Goal: Task Accomplishment & Management: Use online tool/utility

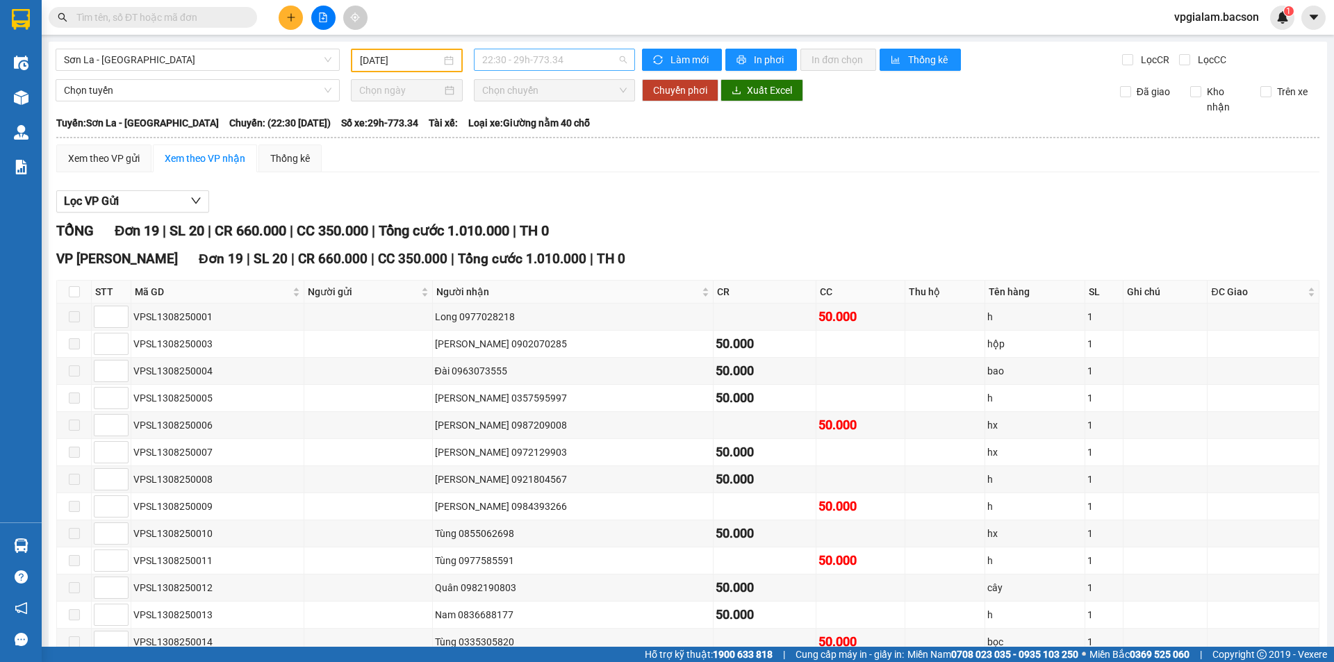
scroll to position [67, 0]
click at [486, 62] on span "22:30 - 29h-773.34" at bounding box center [554, 59] width 145 height 21
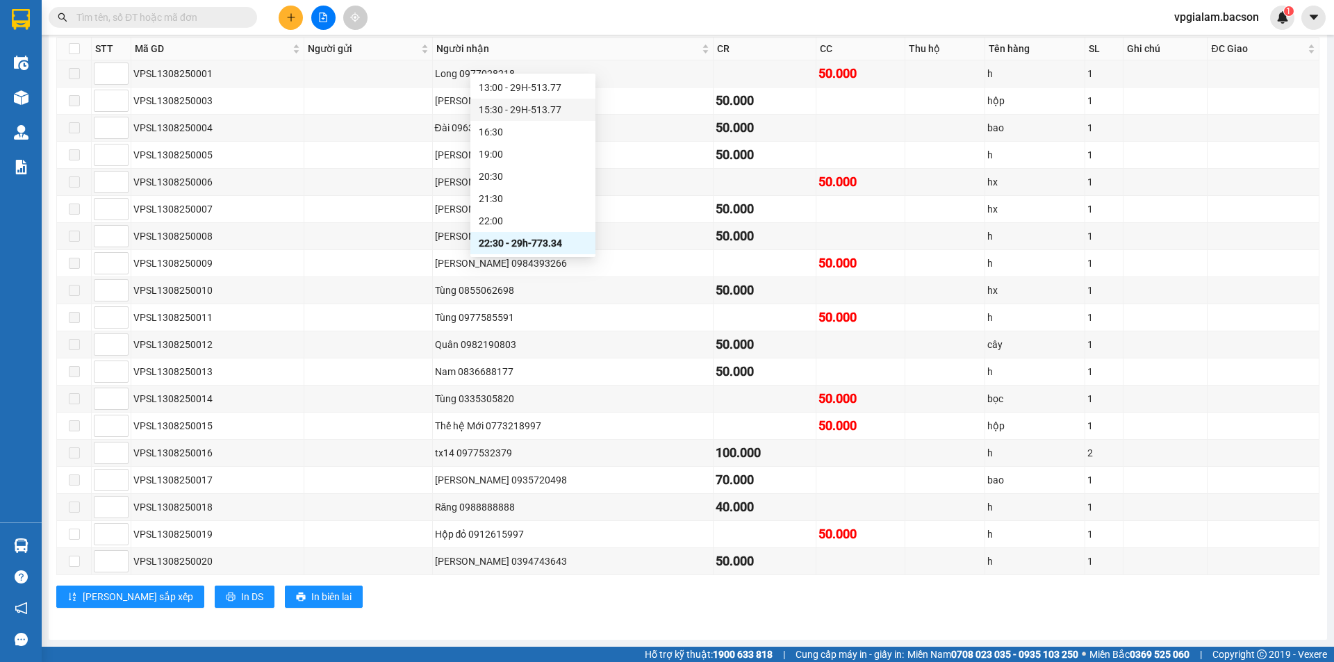
click at [534, 110] on div "15:30 - 29H-513.77" at bounding box center [533, 109] width 108 height 15
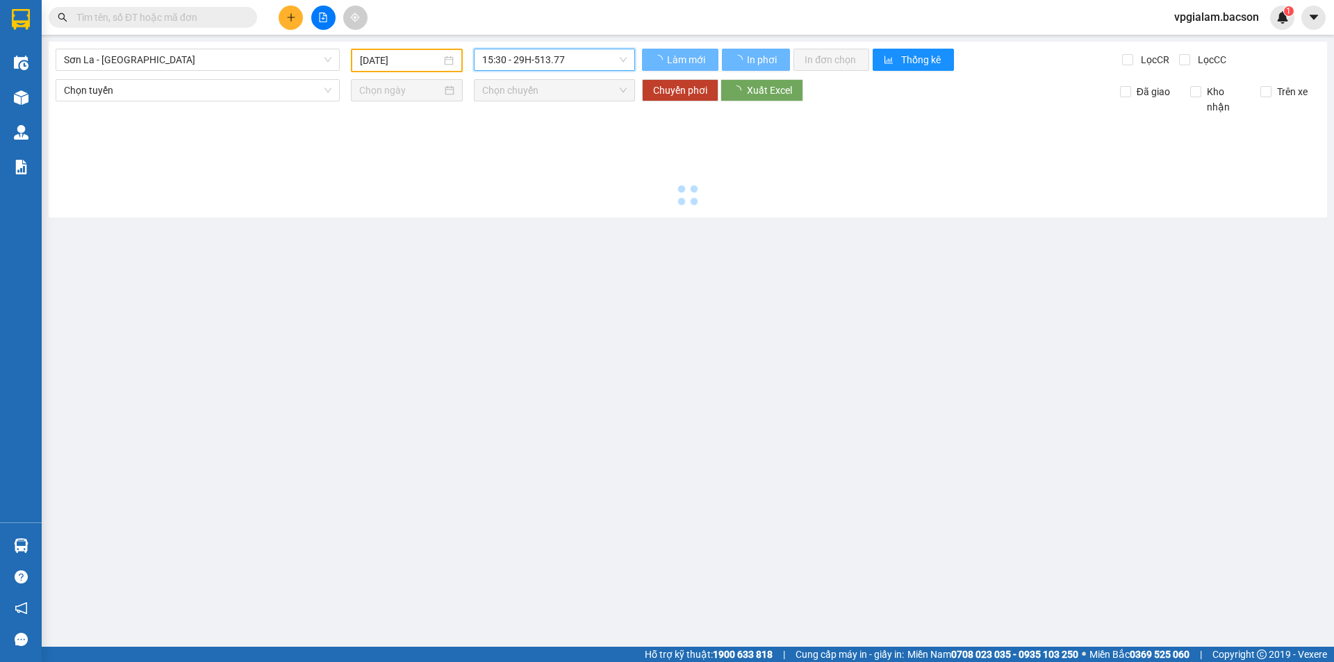
scroll to position [0, 0]
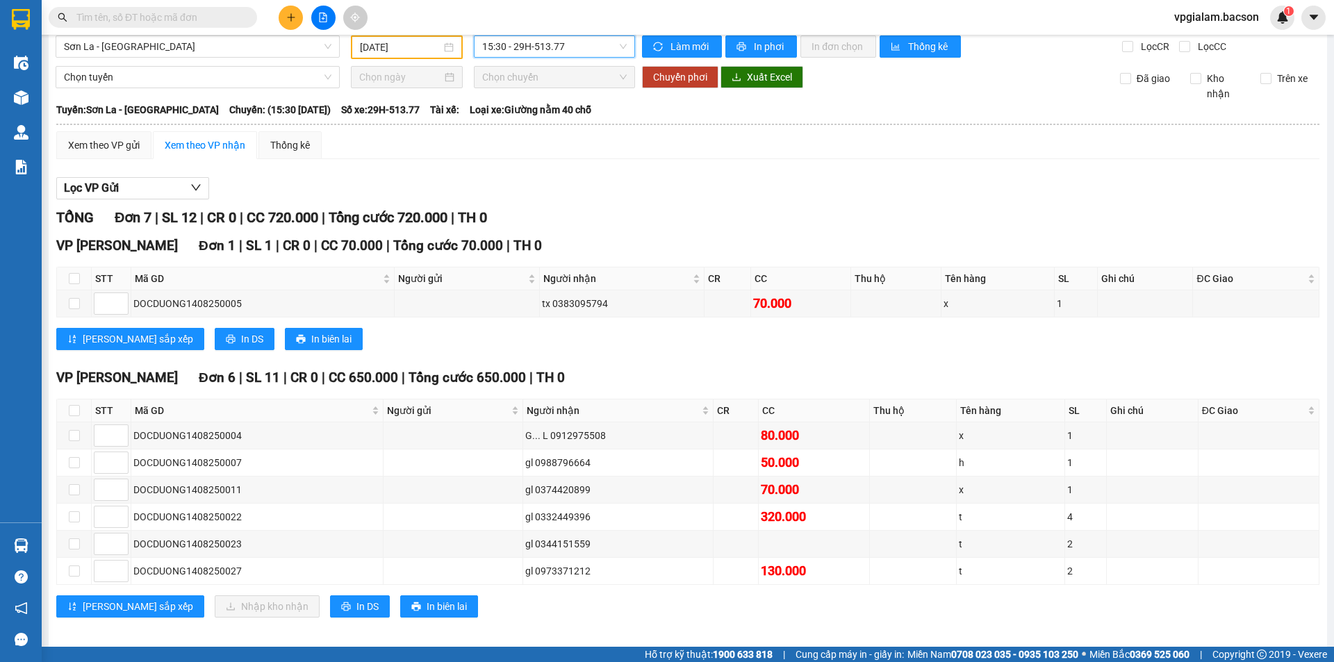
scroll to position [23, 0]
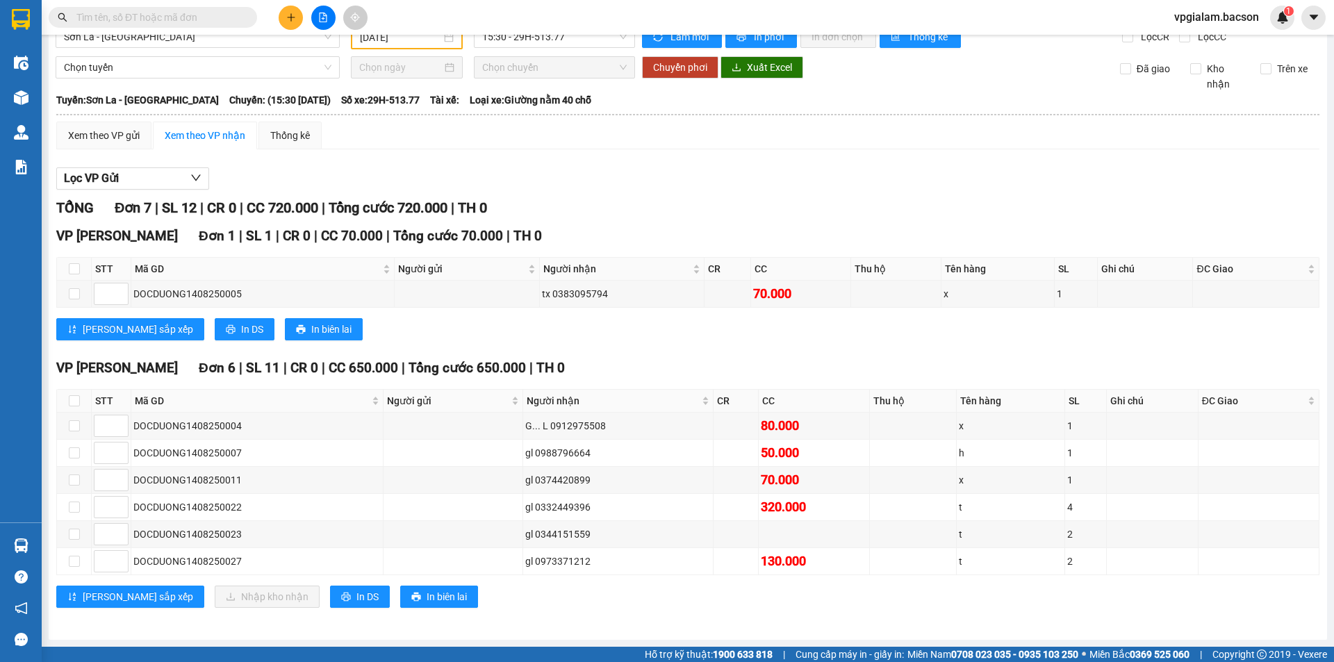
click at [563, 33] on div "Kết quả [PERSON_NAME] ( 0 ) Bộ lọc No Data vpgialam.bacson 1" at bounding box center [667, 17] width 1334 height 35
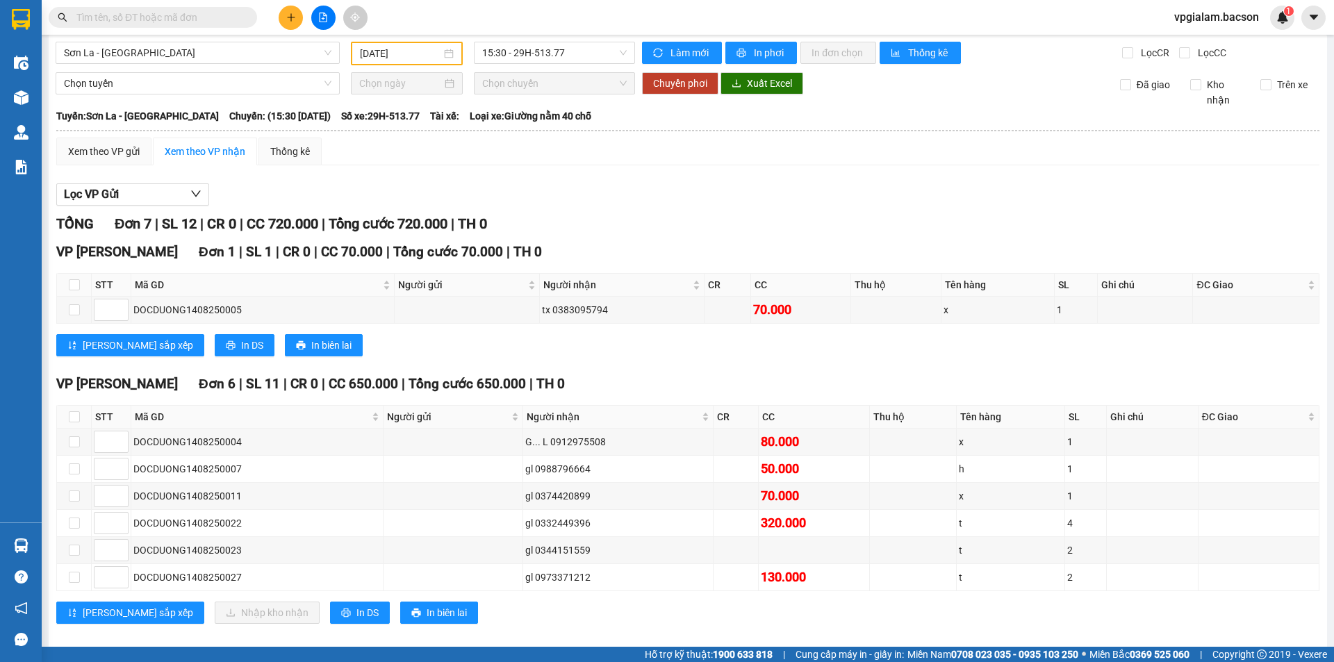
scroll to position [0, 0]
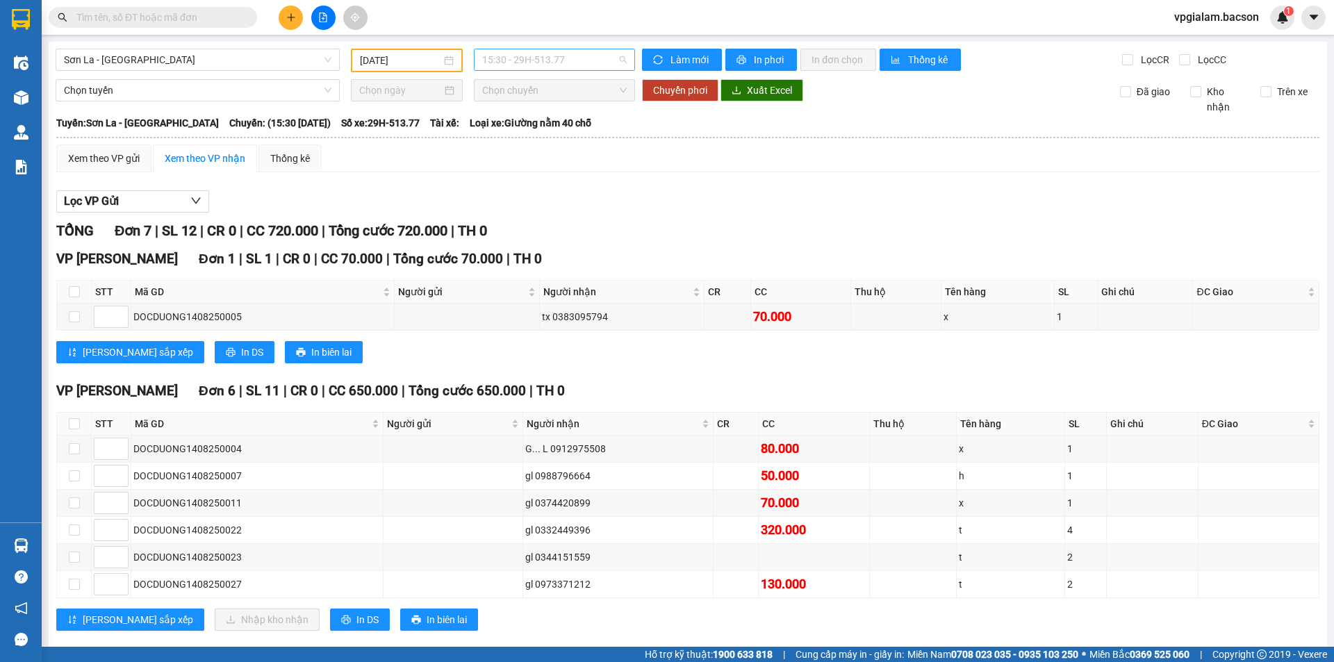
click at [516, 64] on span "15:30 - 29H-513.77" at bounding box center [554, 59] width 145 height 21
click at [527, 245] on div "22:30 - 29h-773.34" at bounding box center [533, 243] width 108 height 15
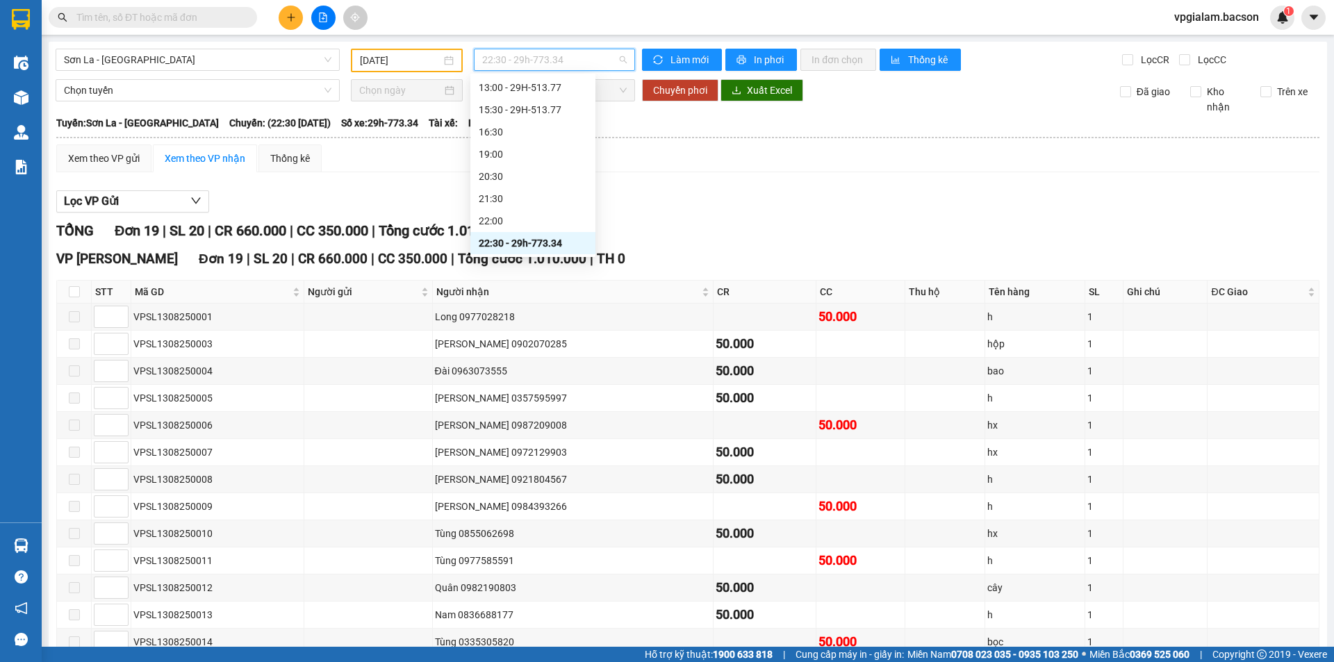
click at [527, 60] on span "22:30 - 29h-773.34" at bounding box center [554, 59] width 145 height 21
click at [537, 132] on div "11:30 - 29H-513.77" at bounding box center [533, 131] width 108 height 15
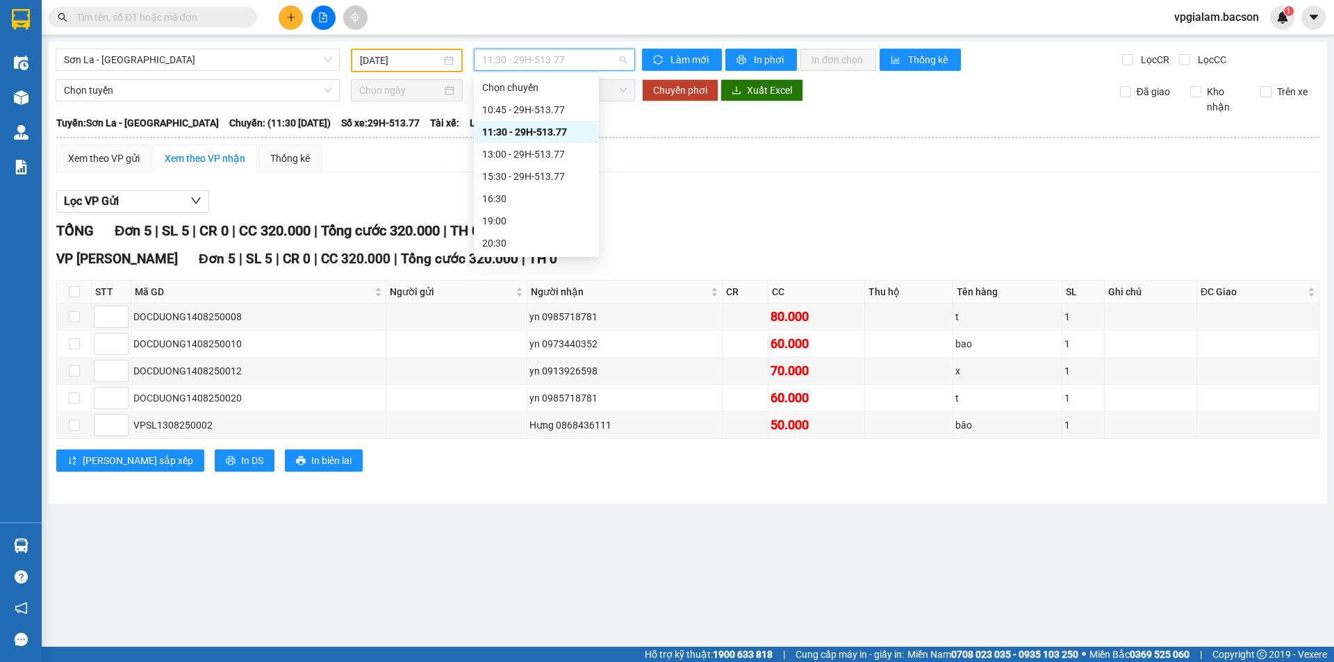
click at [520, 56] on span "11:30 - 29H-513.77" at bounding box center [554, 59] width 145 height 21
click at [543, 104] on div "10:45 - 29H-513.77" at bounding box center [536, 109] width 108 height 15
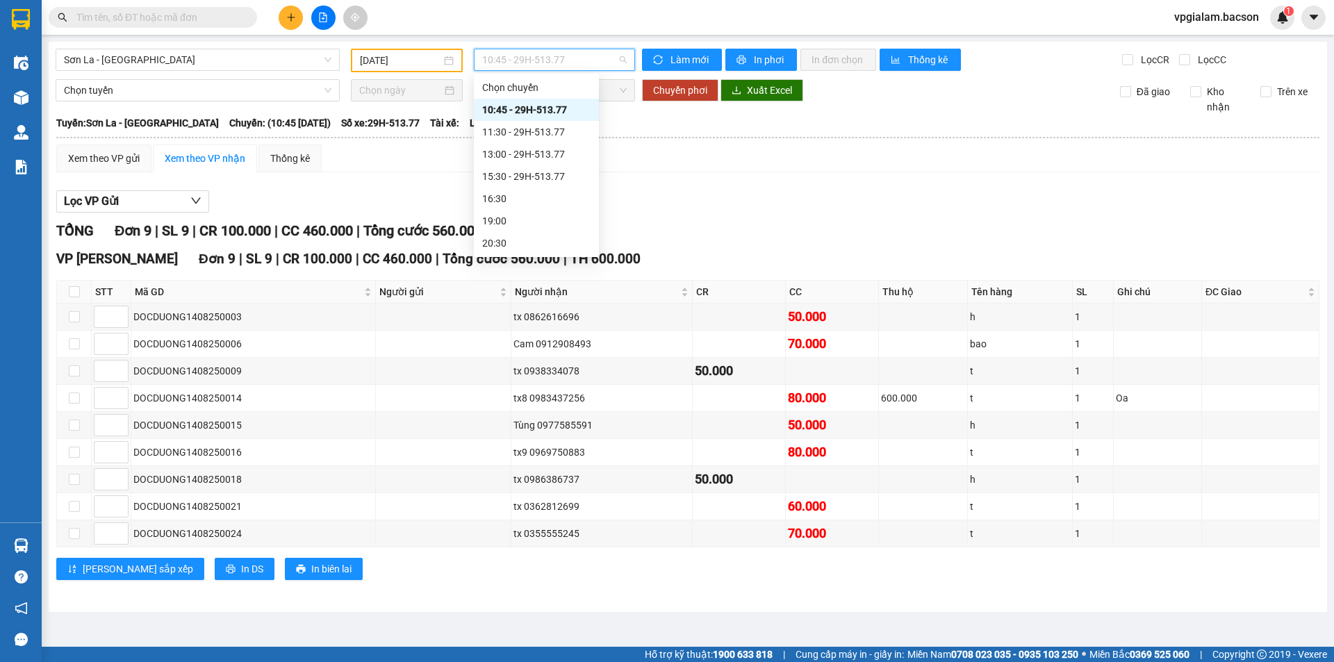
click at [536, 54] on span "10:45 - 29H-513.77" at bounding box center [554, 59] width 145 height 21
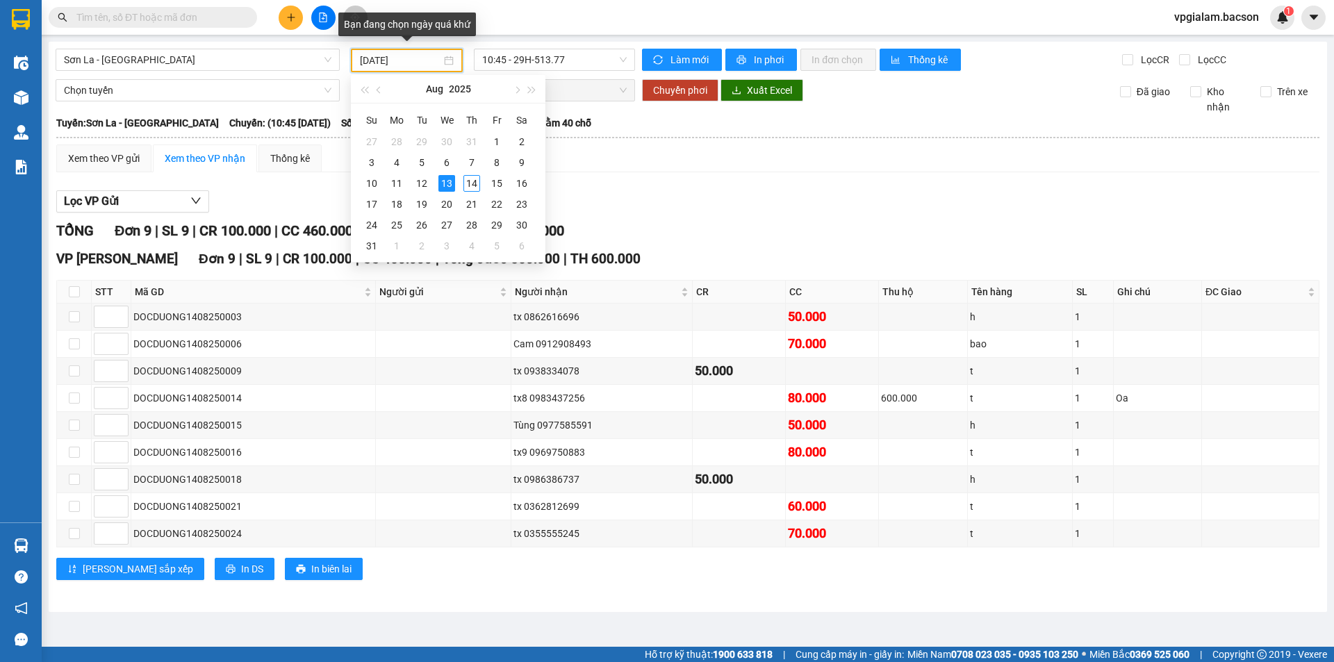
click at [402, 61] on input "[DATE]" at bounding box center [400, 60] width 81 height 15
click at [420, 183] on div "12" at bounding box center [421, 183] width 17 height 17
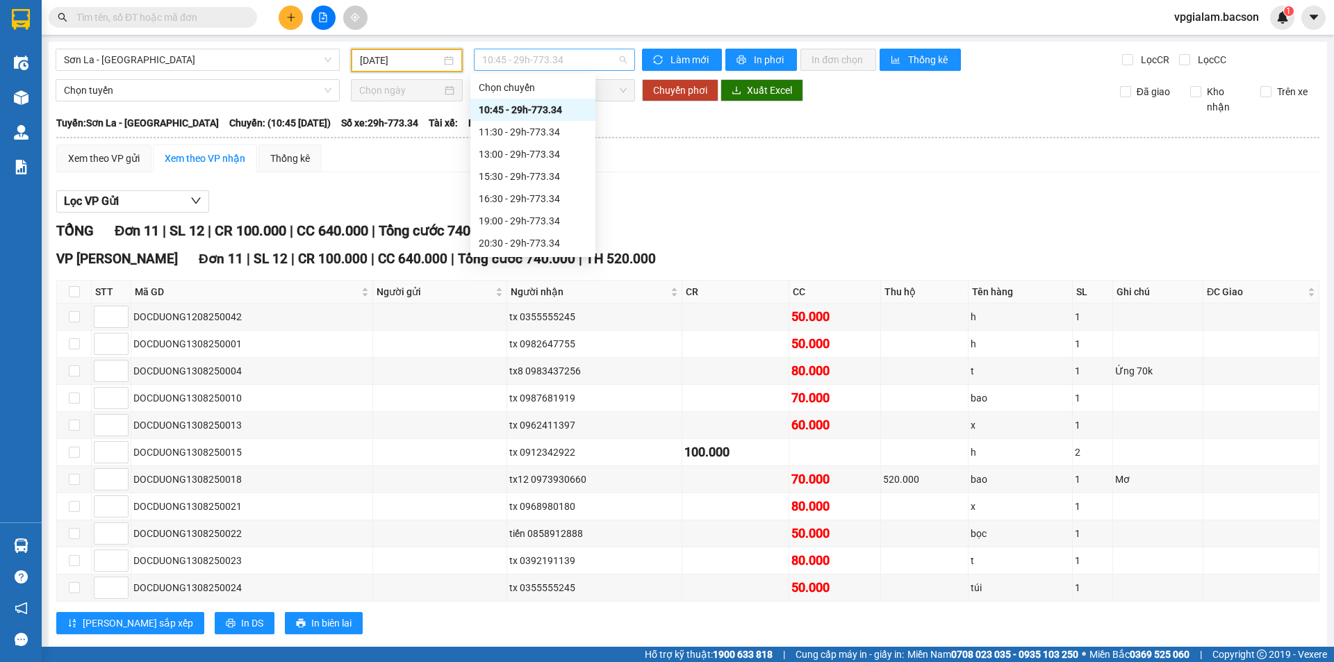
click at [541, 52] on span "10:45 - 29h-773.34" at bounding box center [554, 59] width 145 height 21
click at [549, 195] on div "21:30 - 29h-773.34" at bounding box center [533, 198] width 108 height 15
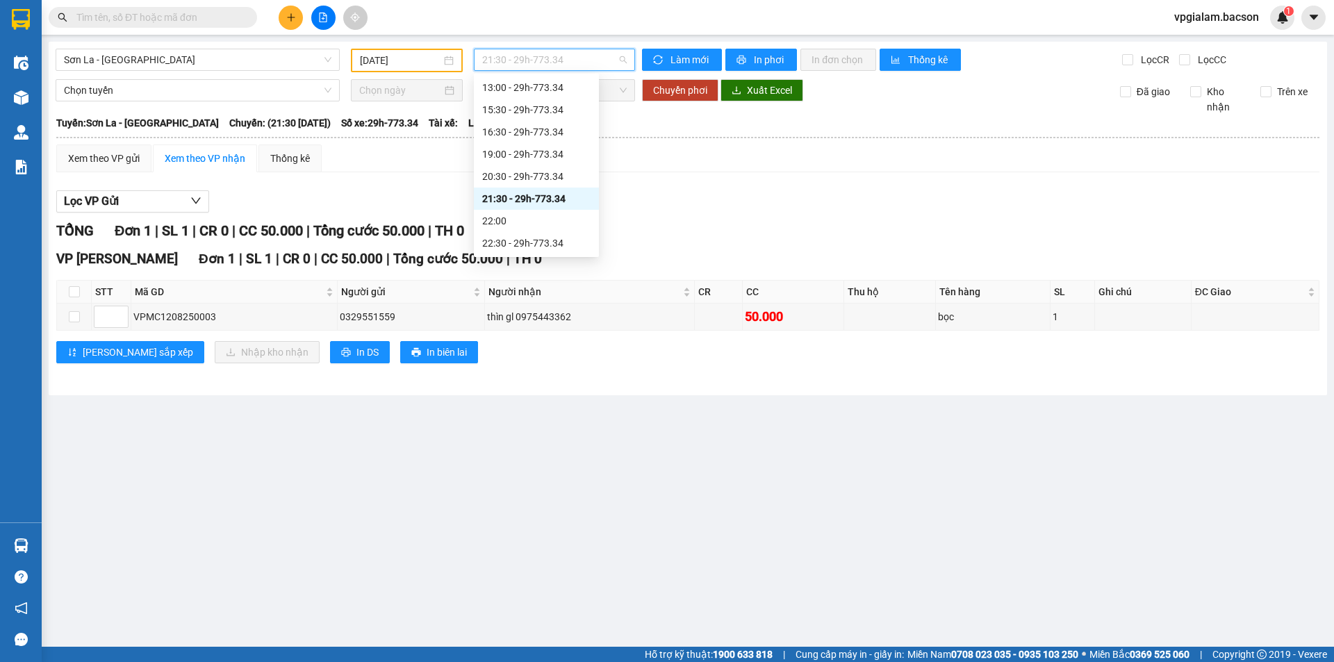
click at [523, 63] on span "21:30 - 29h-773.34" at bounding box center [554, 59] width 145 height 21
click at [556, 245] on div "22:30 - 29h-773.34" at bounding box center [536, 243] width 108 height 15
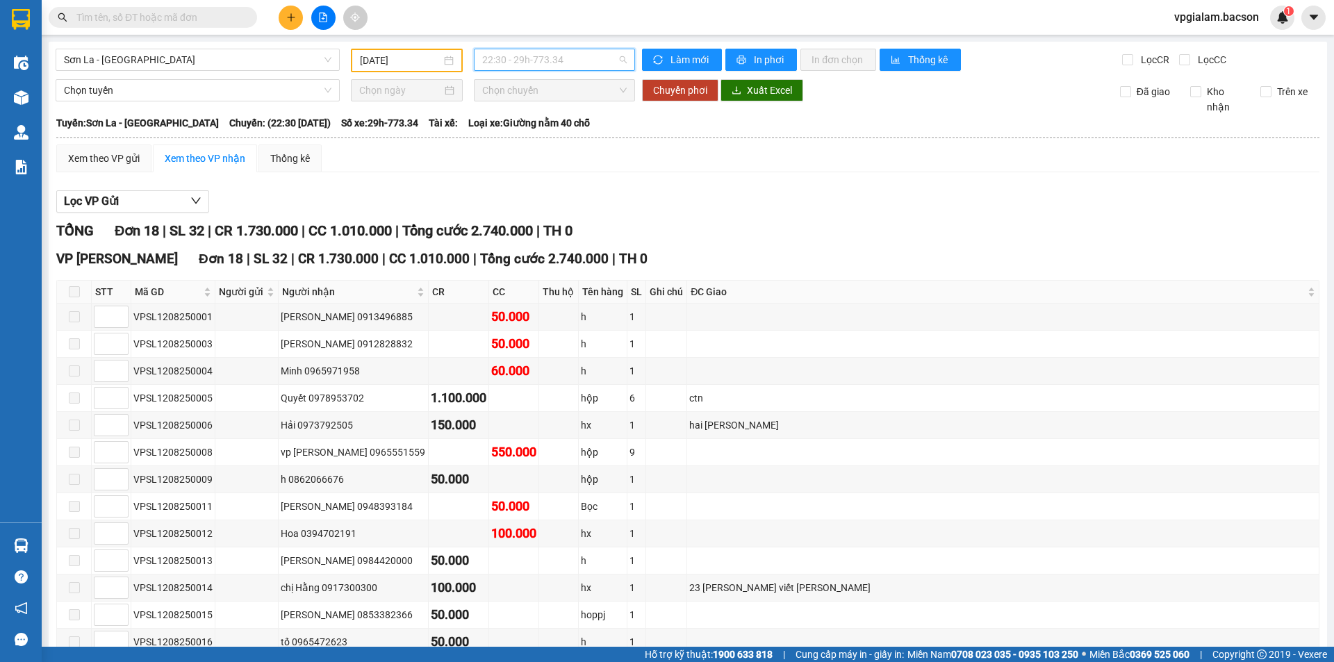
click at [520, 60] on span "22:30 - 29h-773.34" at bounding box center [554, 59] width 145 height 21
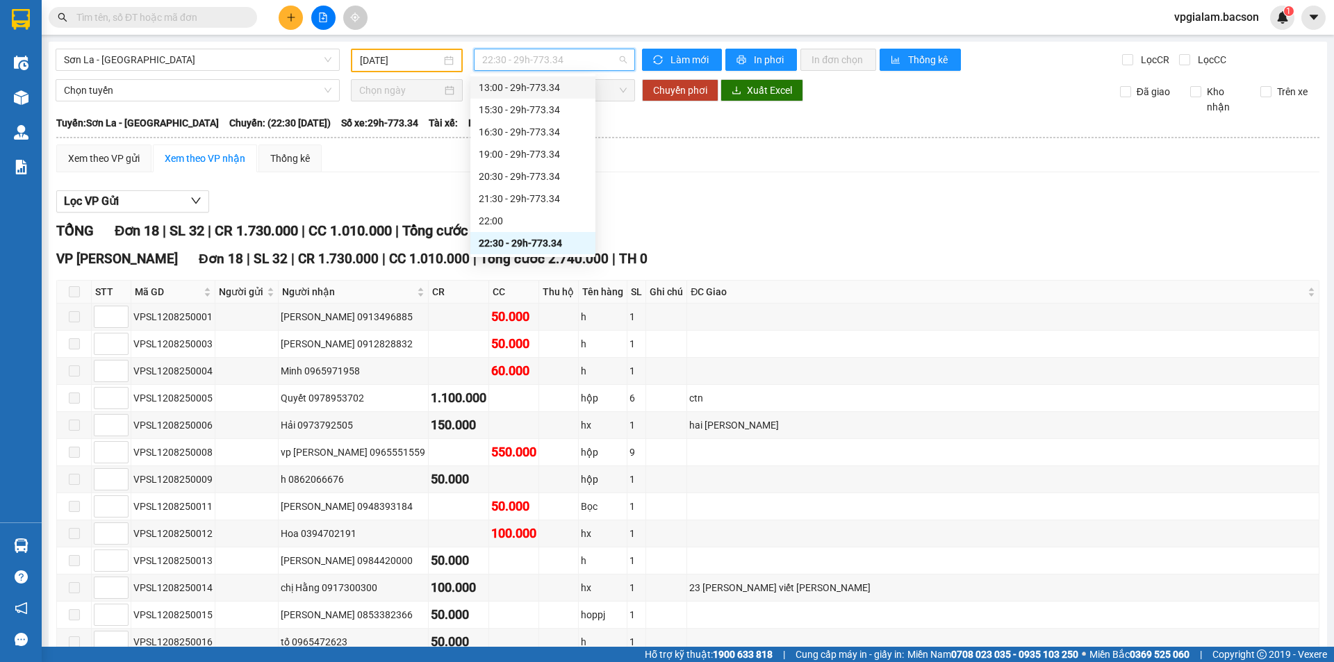
click at [523, 85] on div "13:00 - 29h-773.34" at bounding box center [533, 87] width 108 height 15
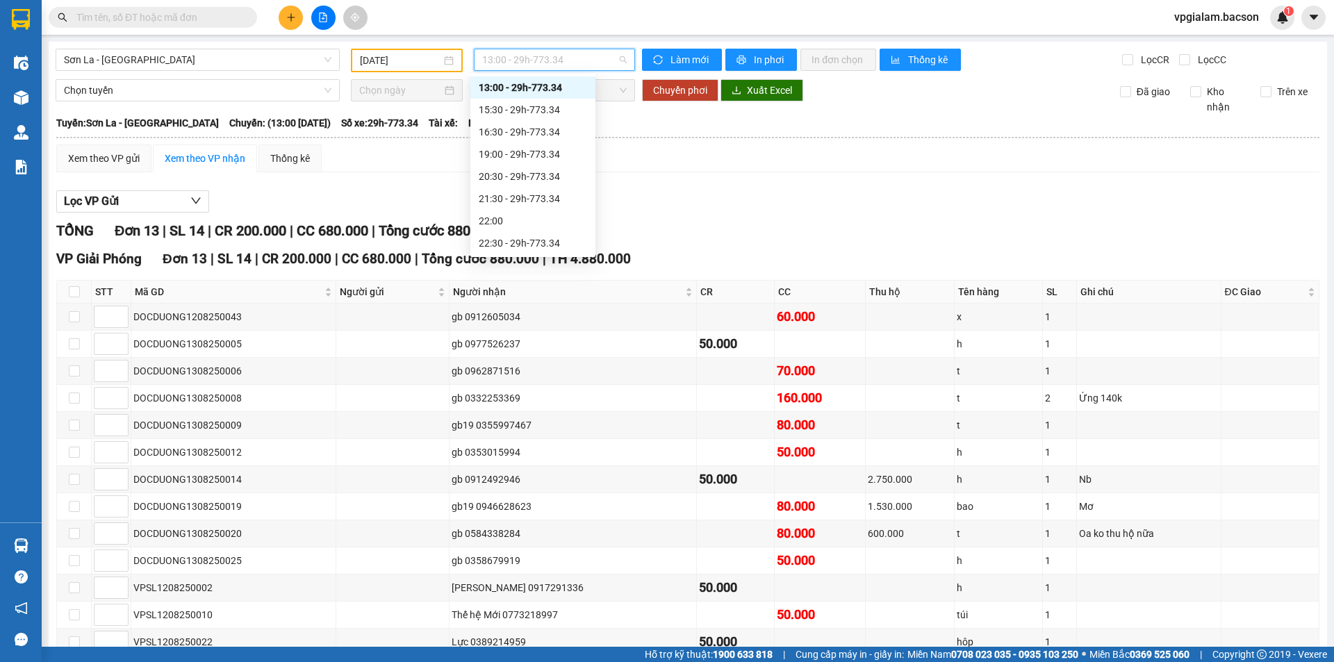
click at [534, 63] on span "13:00 - 29h-773.34" at bounding box center [554, 59] width 145 height 21
click at [542, 110] on div "15:30 - 29h-773.34" at bounding box center [533, 109] width 108 height 15
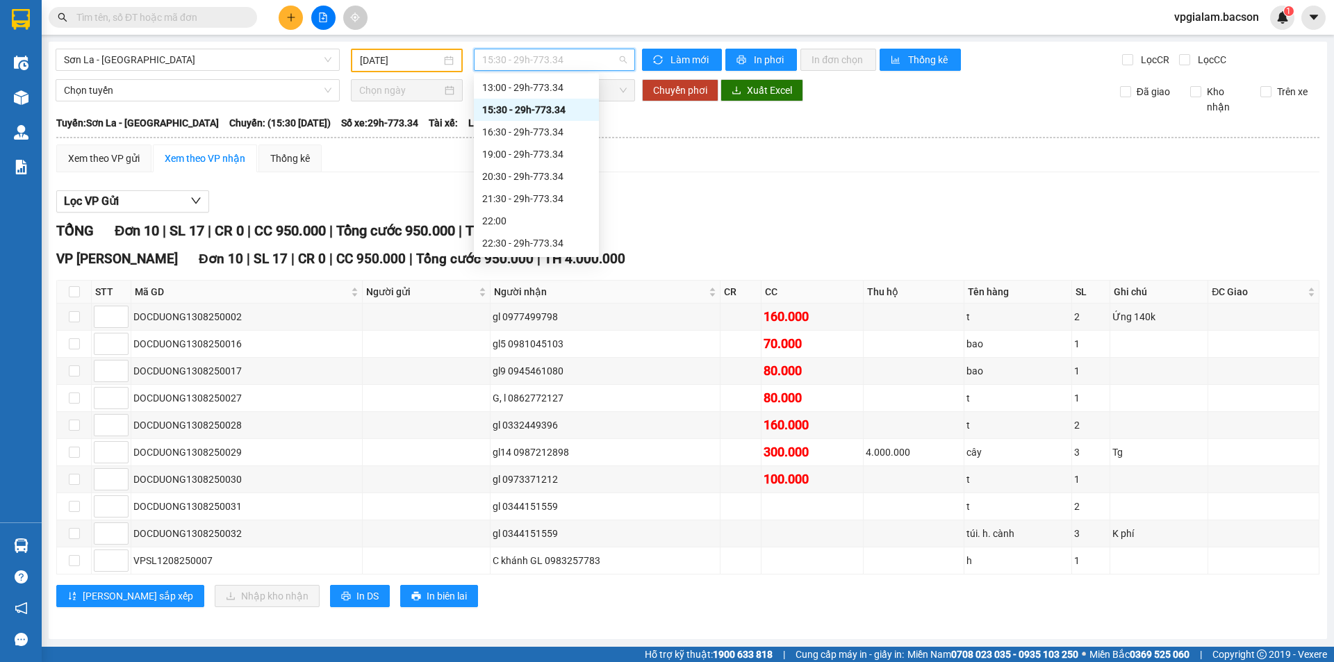
click at [518, 58] on span "15:30 - 29h-773.34" at bounding box center [554, 59] width 145 height 21
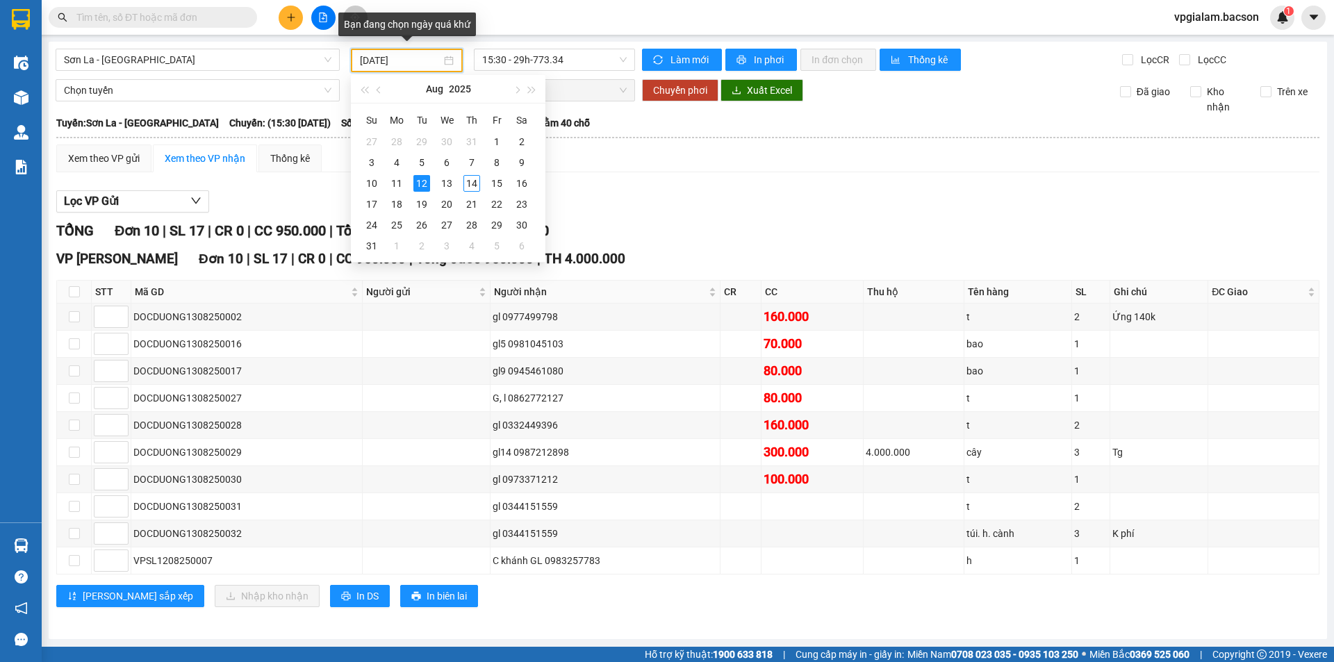
click at [411, 60] on input "[DATE]" at bounding box center [400, 60] width 81 height 15
click at [447, 180] on div "13" at bounding box center [447, 183] width 17 height 17
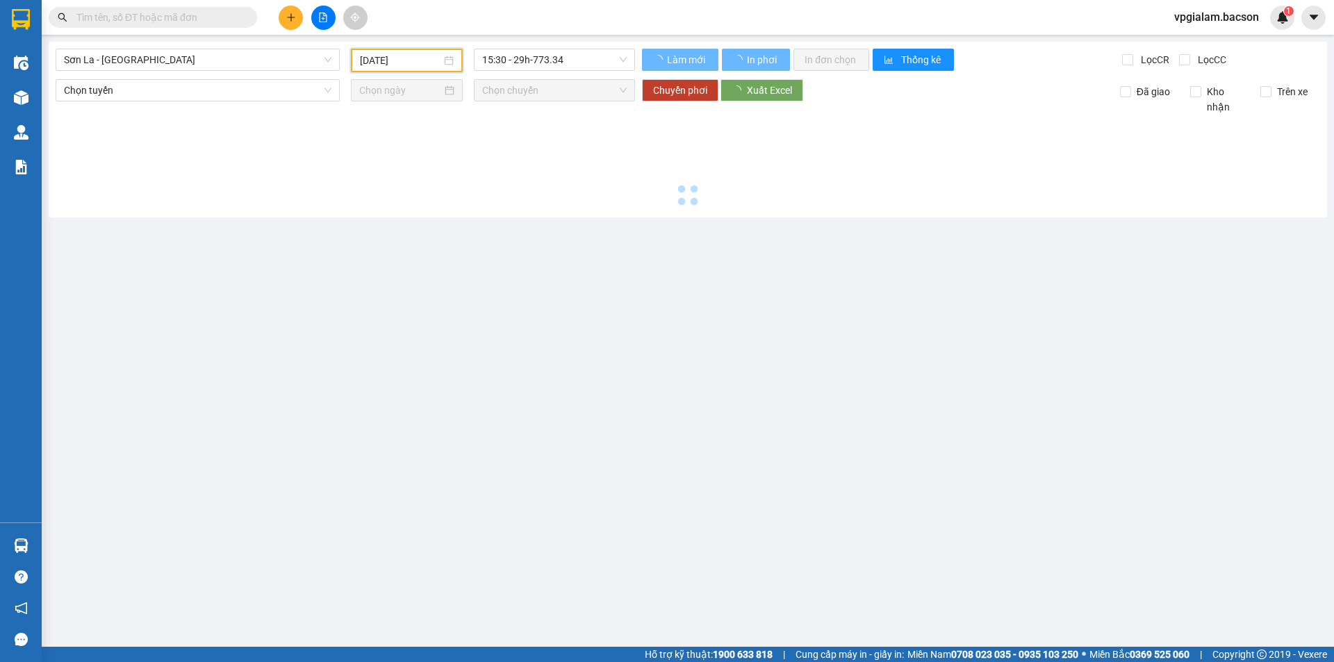
type input "[DATE]"
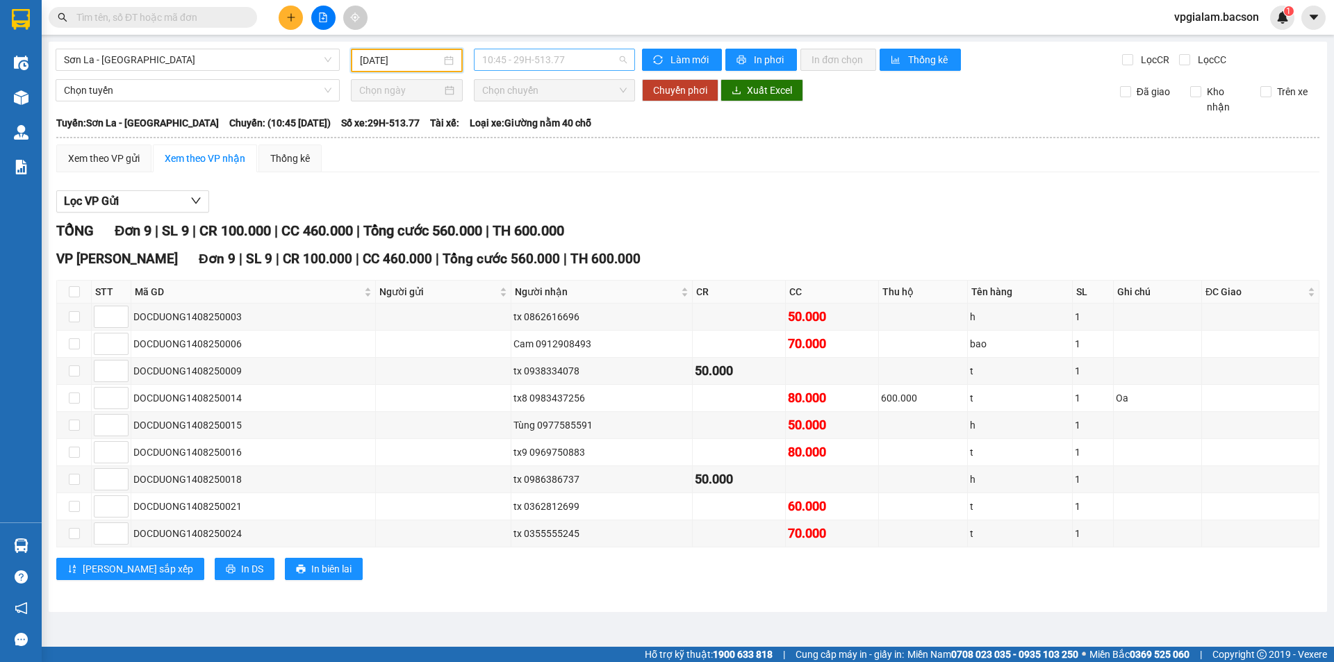
scroll to position [22, 0]
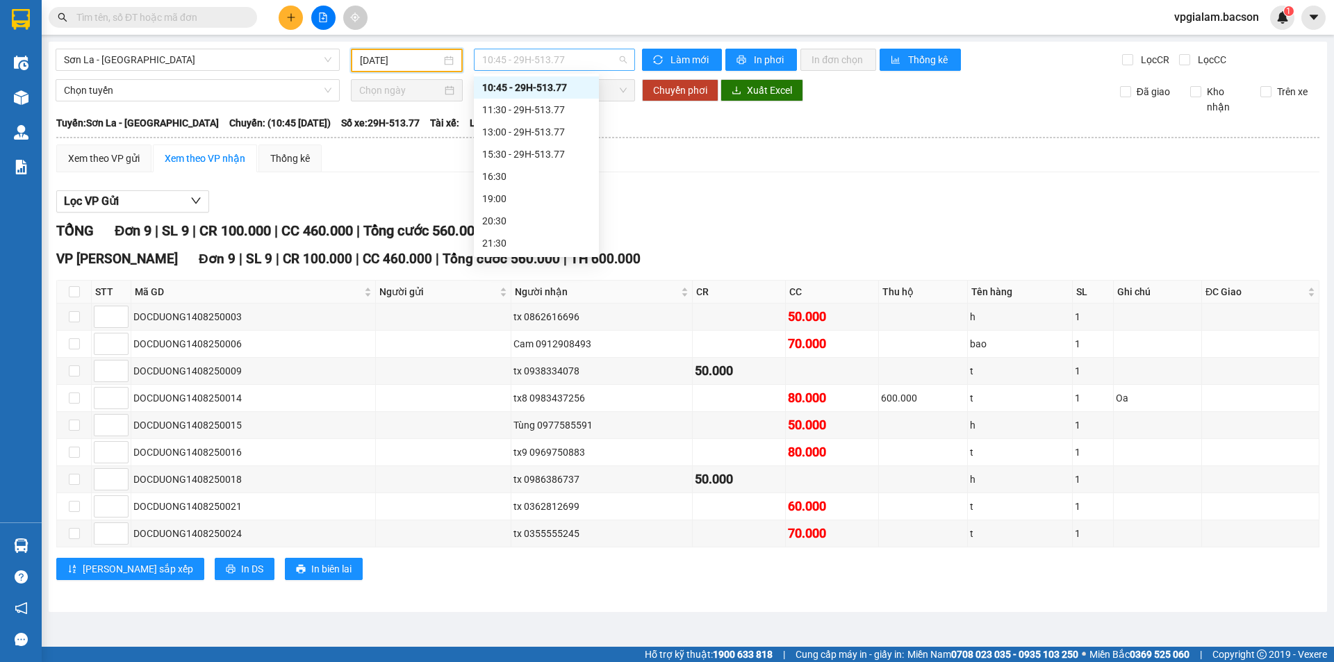
click at [516, 53] on div "10:45 - 29H-513.77" at bounding box center [554, 60] width 161 height 22
click at [527, 154] on div "15:30 - 29H-513.77" at bounding box center [536, 154] width 108 height 15
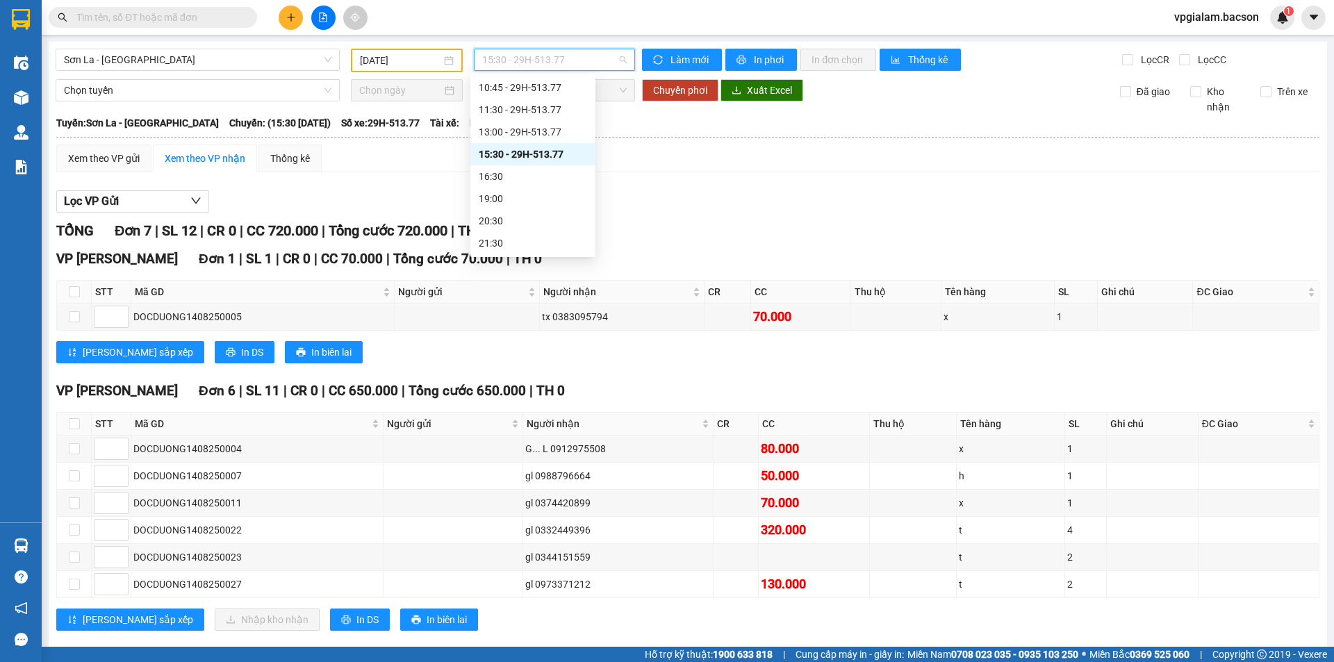
click at [527, 60] on span "15:30 - 29H-513.77" at bounding box center [554, 59] width 145 height 21
click at [536, 246] on div "22:30 - 29h-773.34" at bounding box center [533, 243] width 108 height 15
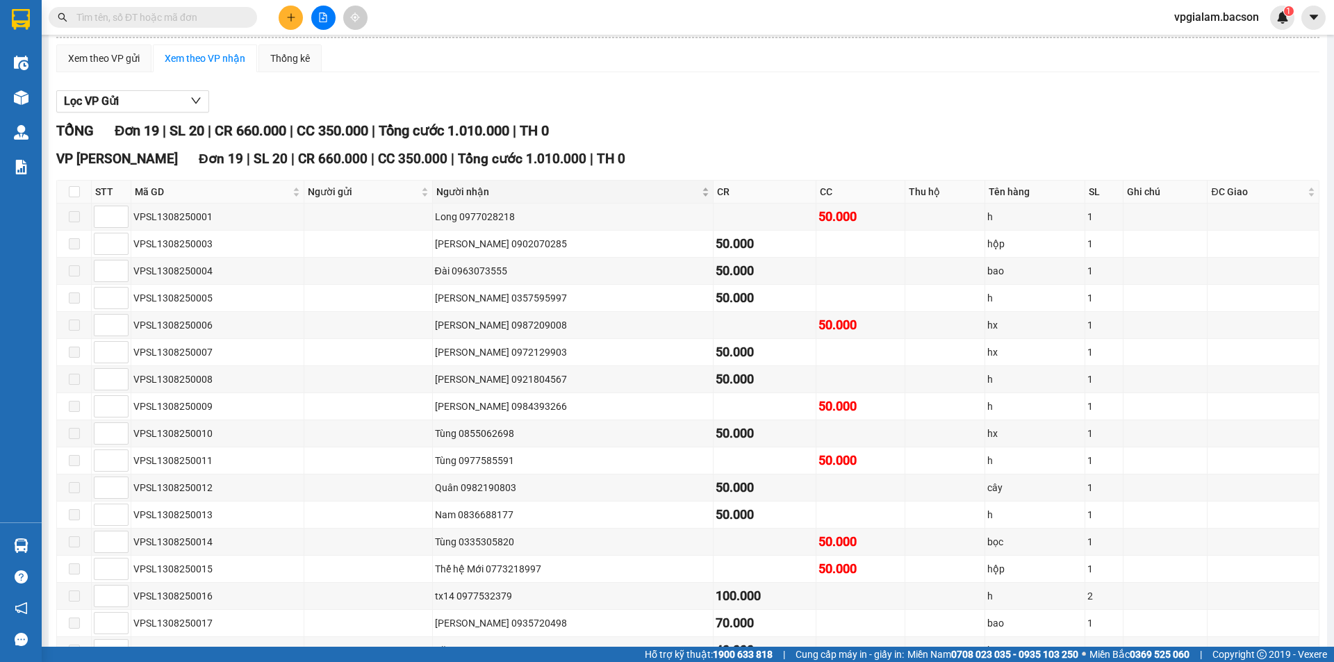
scroll to position [69, 0]
